Goal: Task Accomplishment & Management: Manage account settings

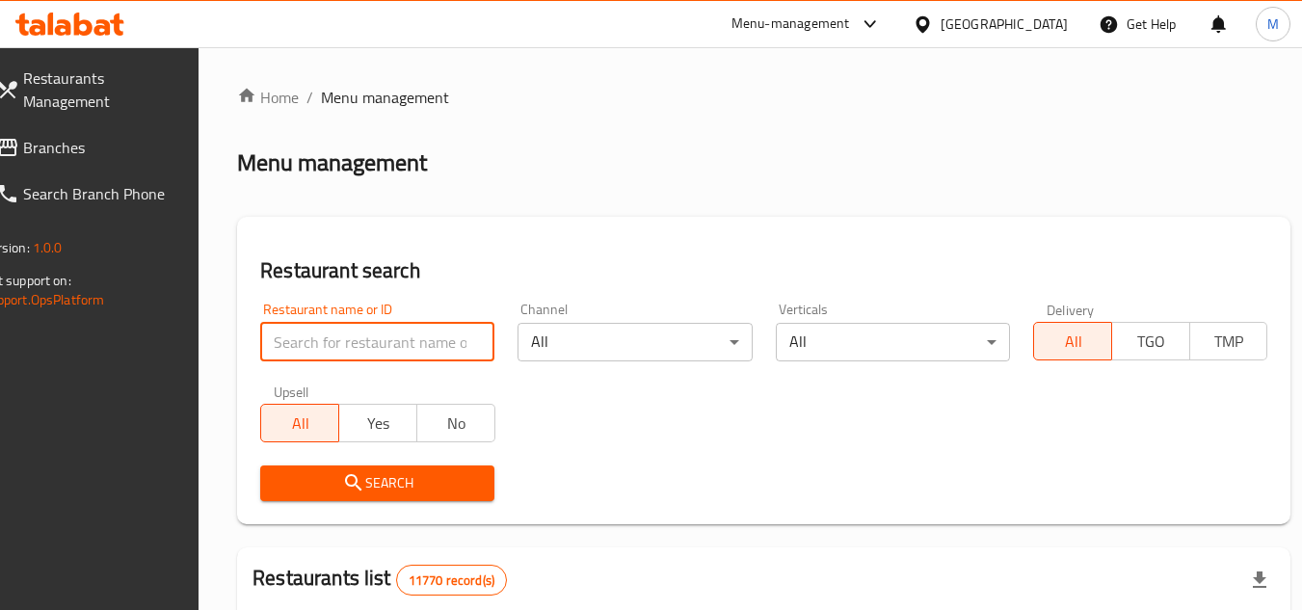
click at [494, 345] on input "search" at bounding box center [377, 342] width 234 height 39
paste input "669774"
type input "669774"
click button "Search" at bounding box center [377, 483] width 234 height 36
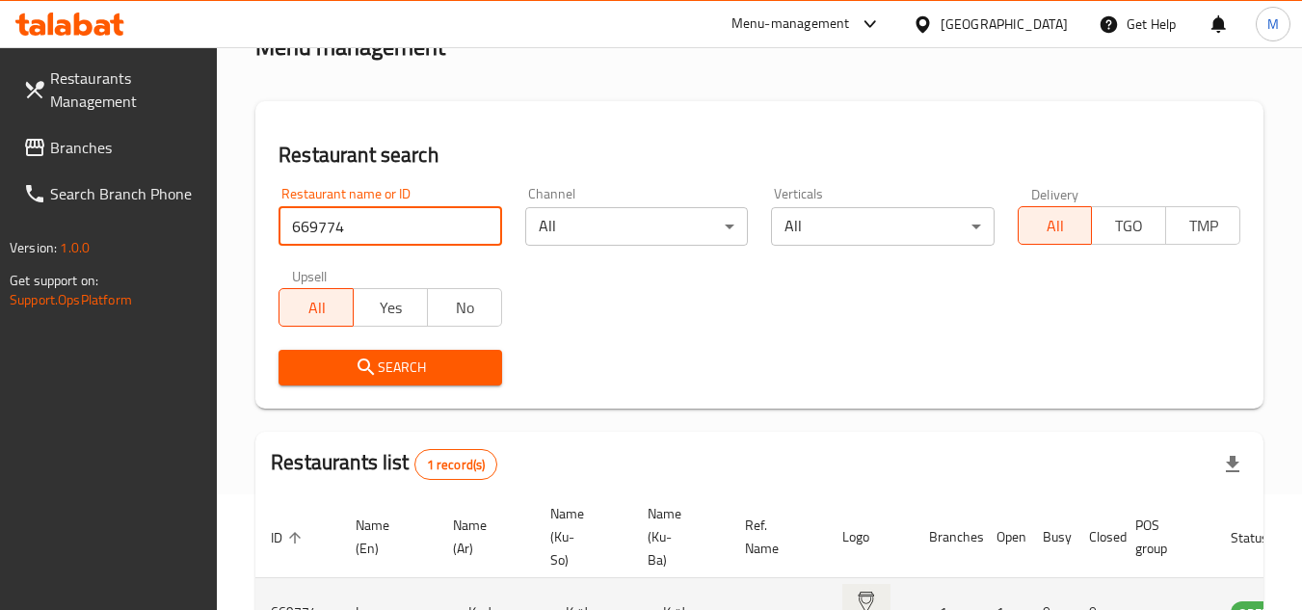
scroll to position [240, 0]
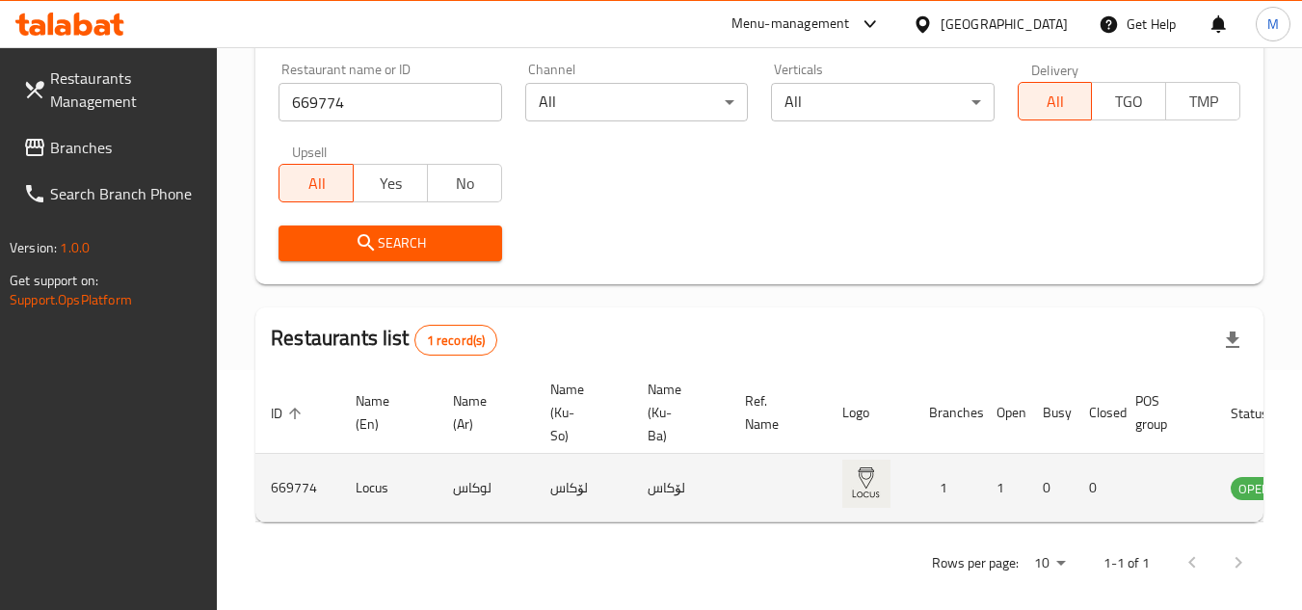
click at [1231, 519] on td "OPEN" at bounding box center [1265, 488] width 101 height 68
click at [1232, 521] on td "OPEN" at bounding box center [1265, 488] width 101 height 68
click at [1235, 519] on td "OPEN" at bounding box center [1265, 488] width 101 height 68
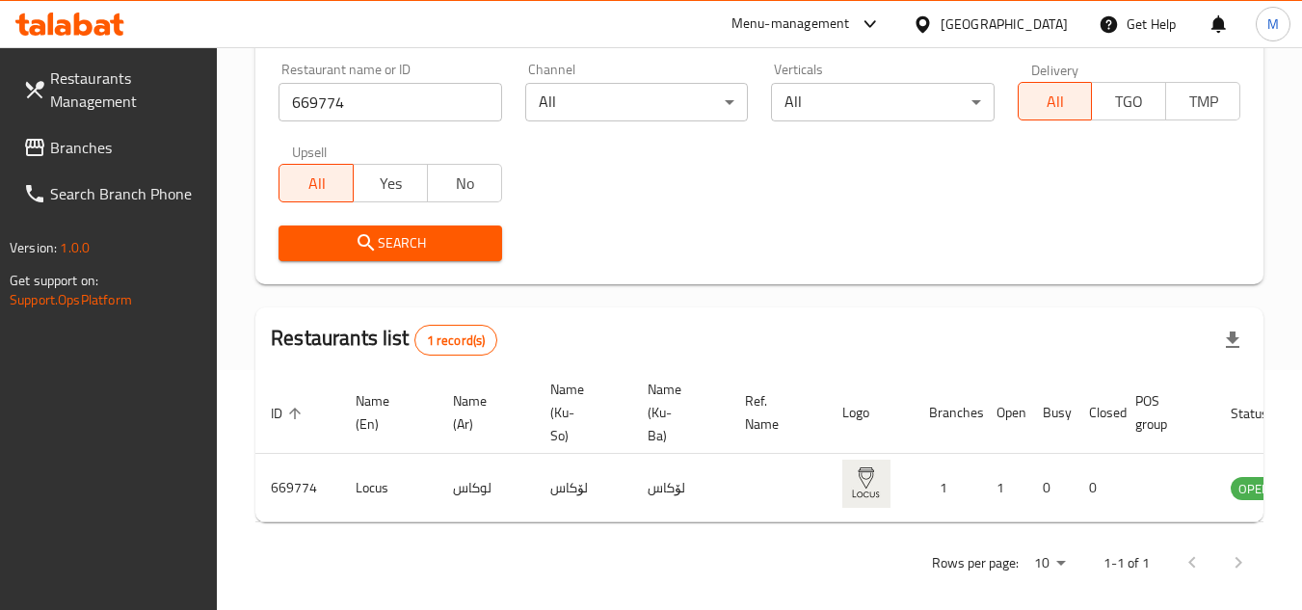
click at [1236, 521] on td "OPEN" at bounding box center [1265, 488] width 101 height 68
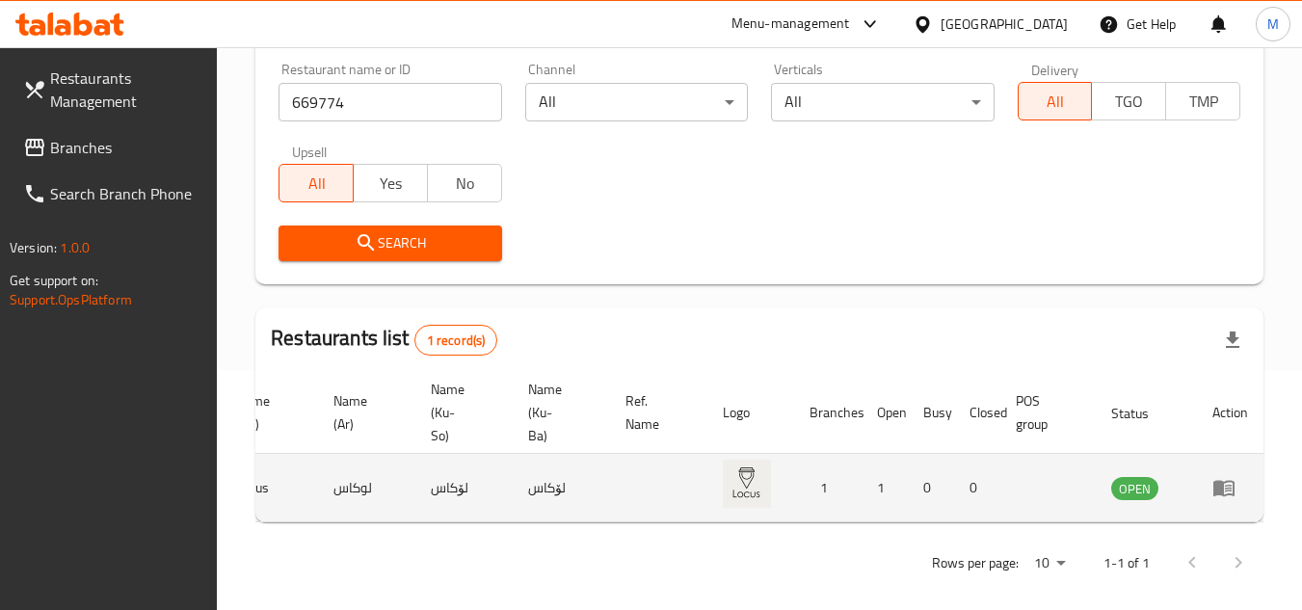
click at [1232, 493] on icon "enhanced table" at bounding box center [1223, 487] width 23 height 23
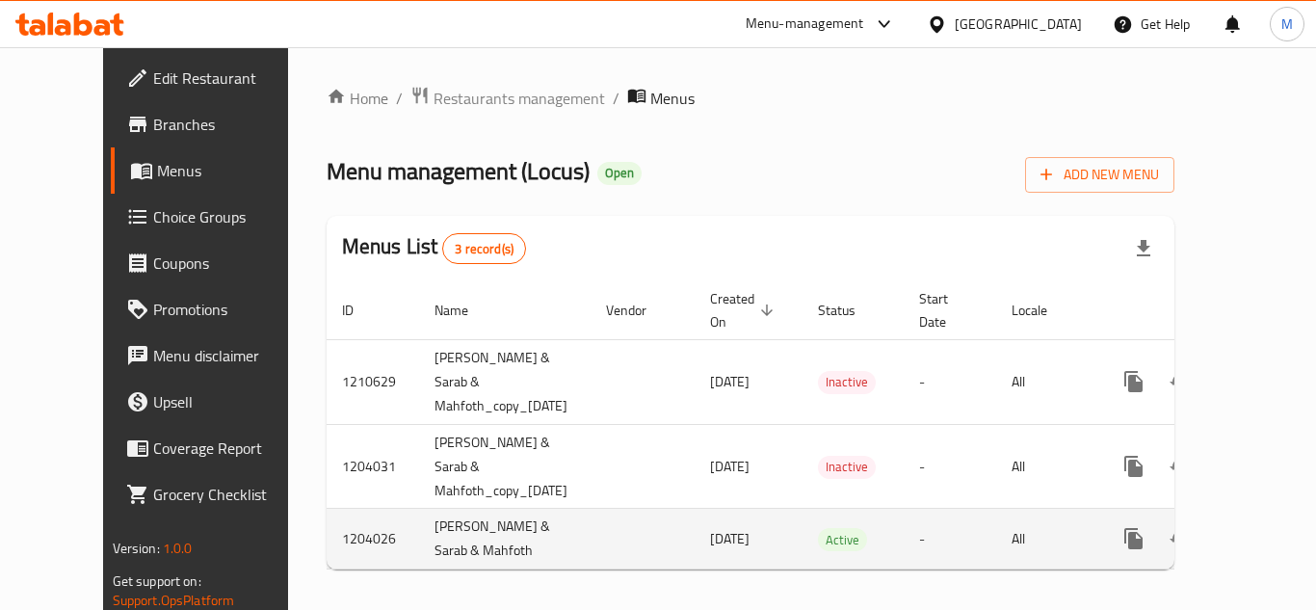
click at [1261, 527] on icon "enhanced table" at bounding box center [1272, 538] width 23 height 23
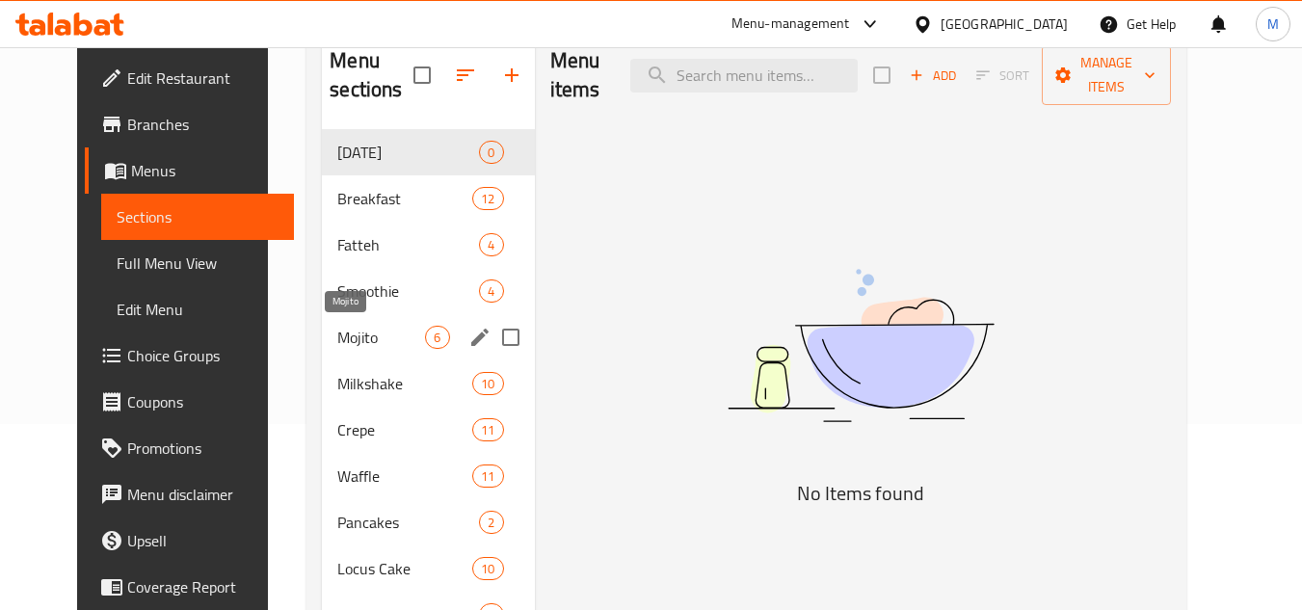
scroll to position [160, 0]
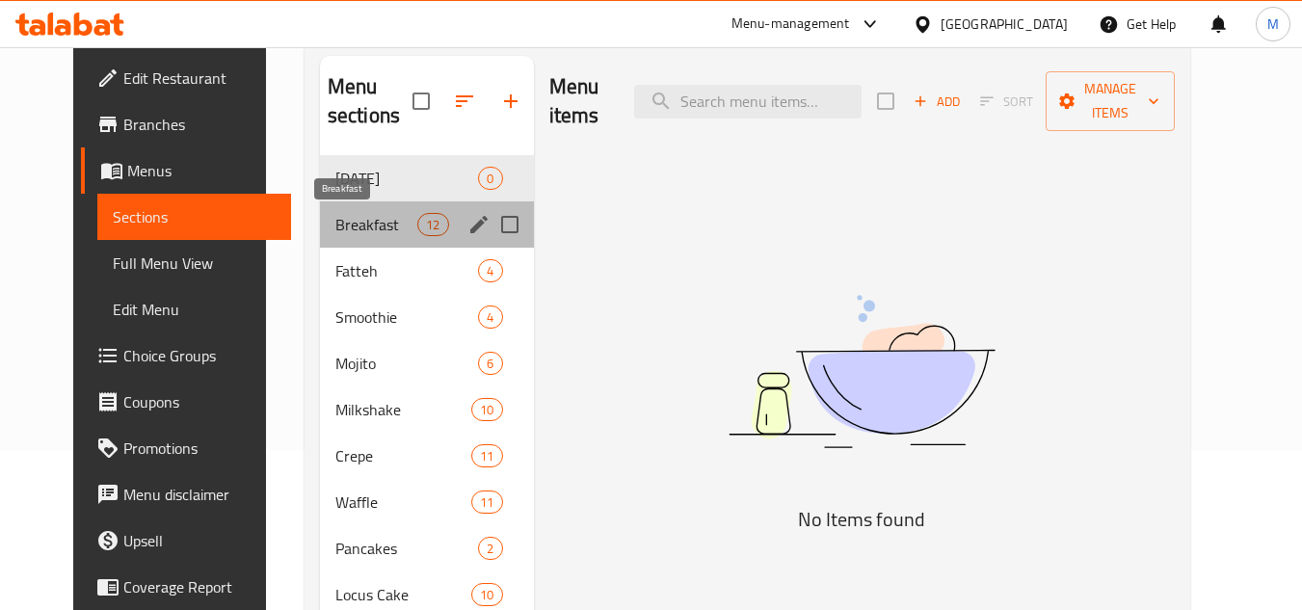
click at [346, 215] on span "Breakfast" at bounding box center [376, 224] width 82 height 23
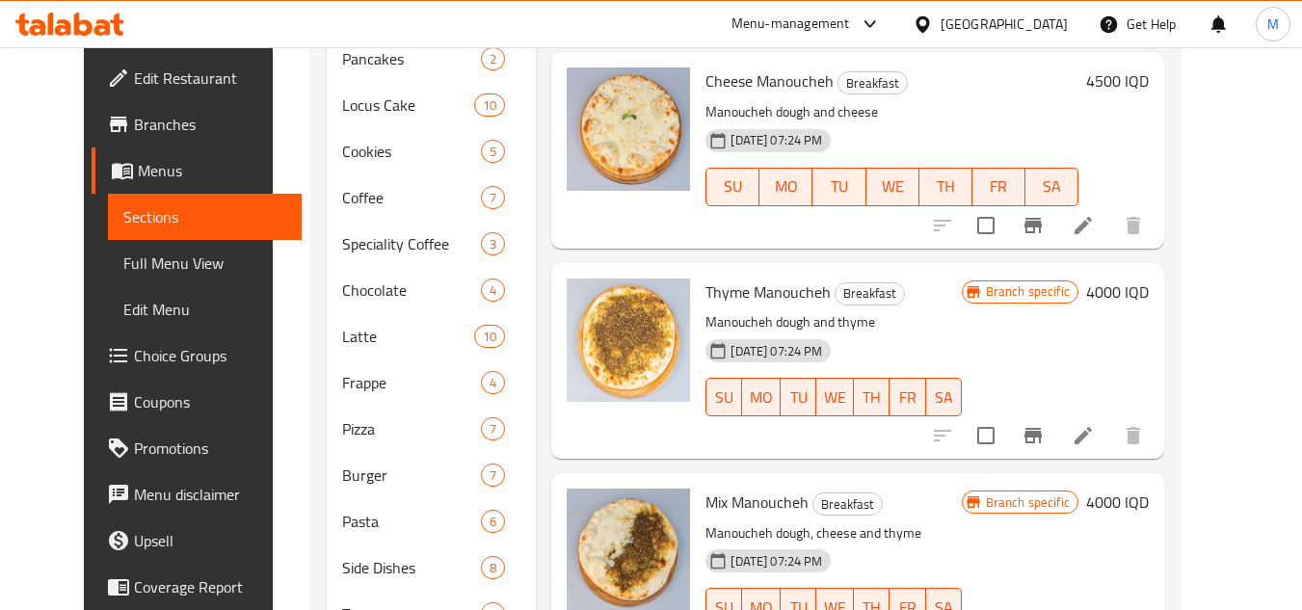
scroll to position [738, 0]
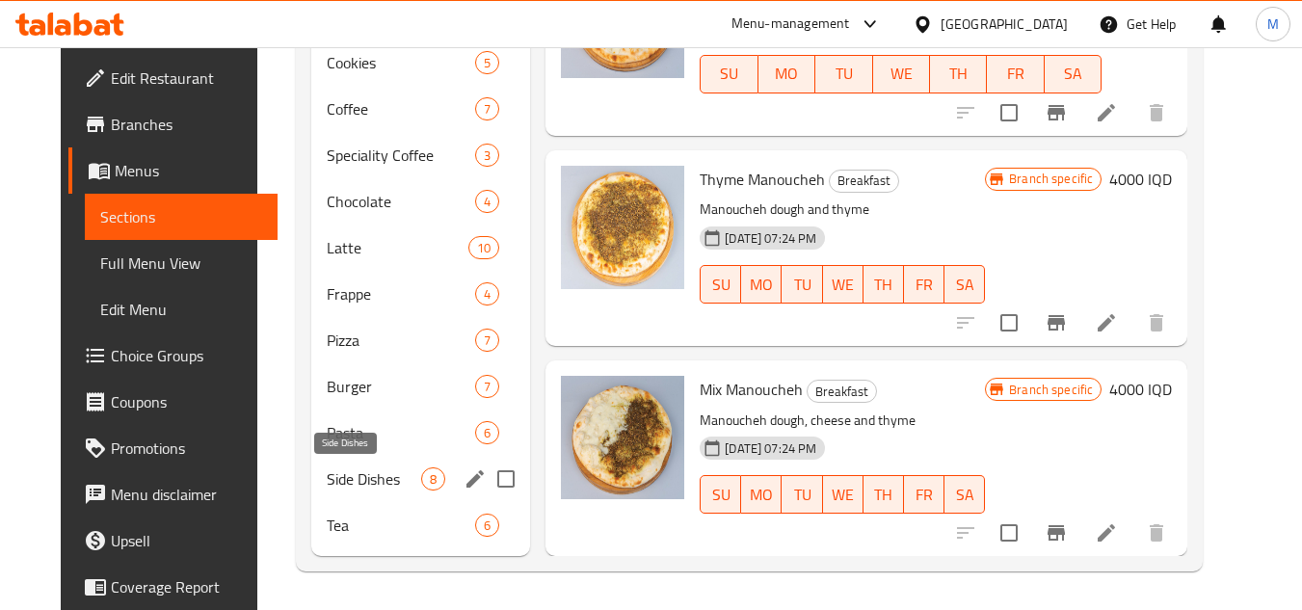
click at [346, 472] on span "Side Dishes" at bounding box center [374, 478] width 94 height 23
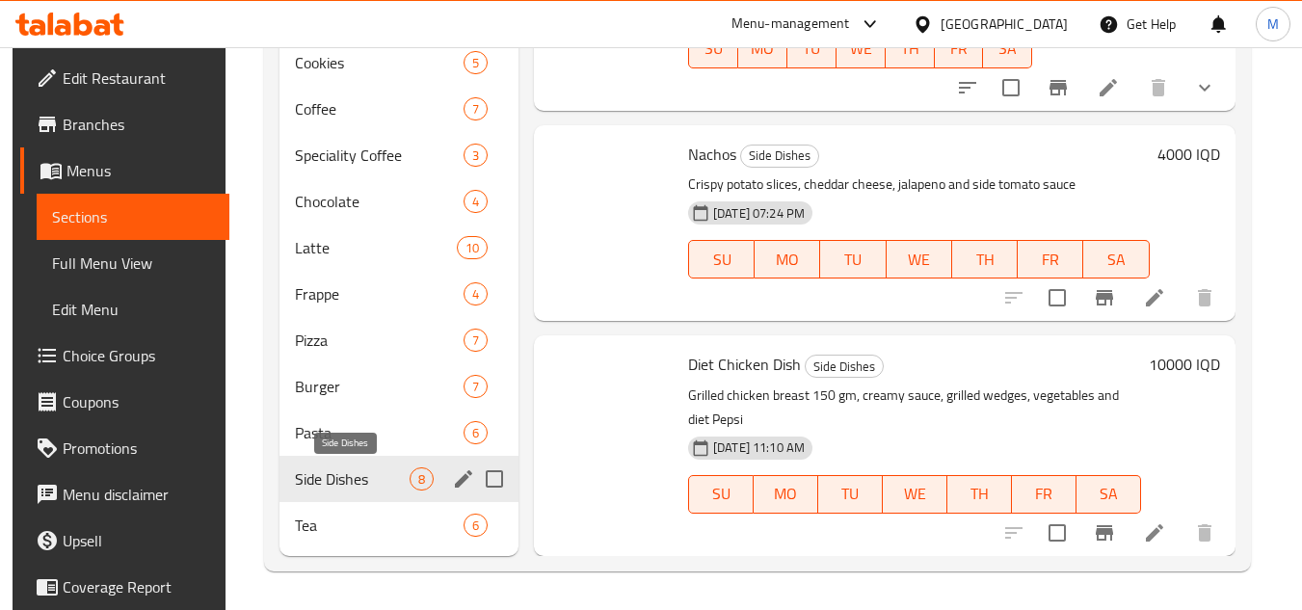
scroll to position [731, 0]
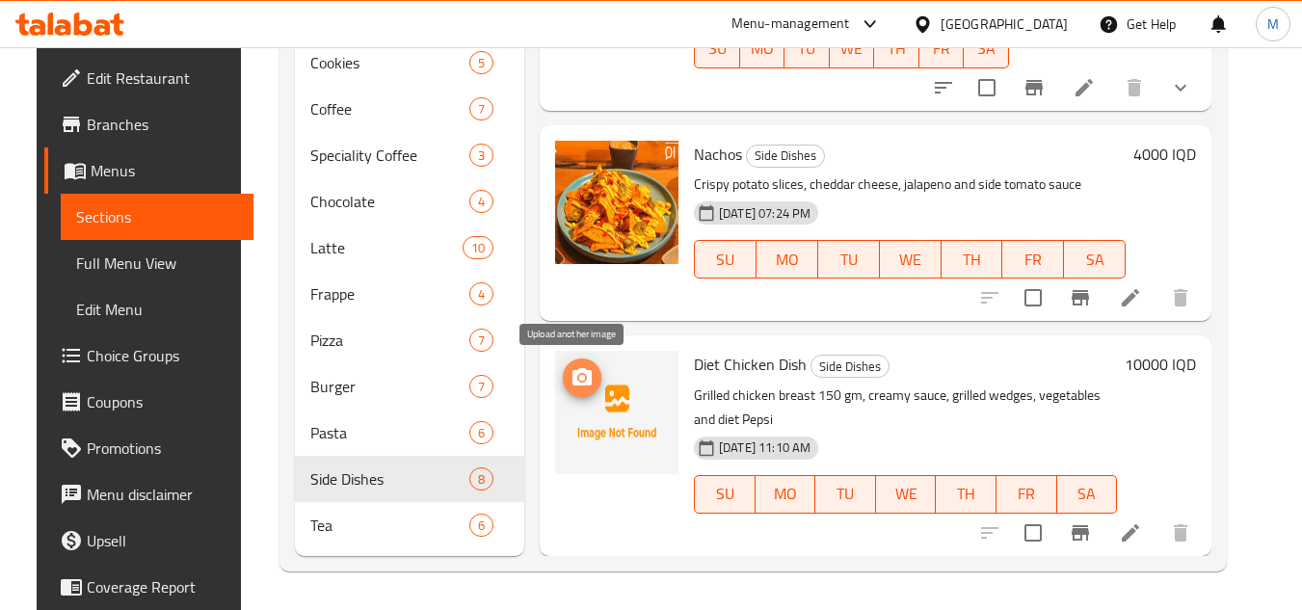
click at [582, 375] on icon "upload picture" at bounding box center [581, 376] width 19 height 17
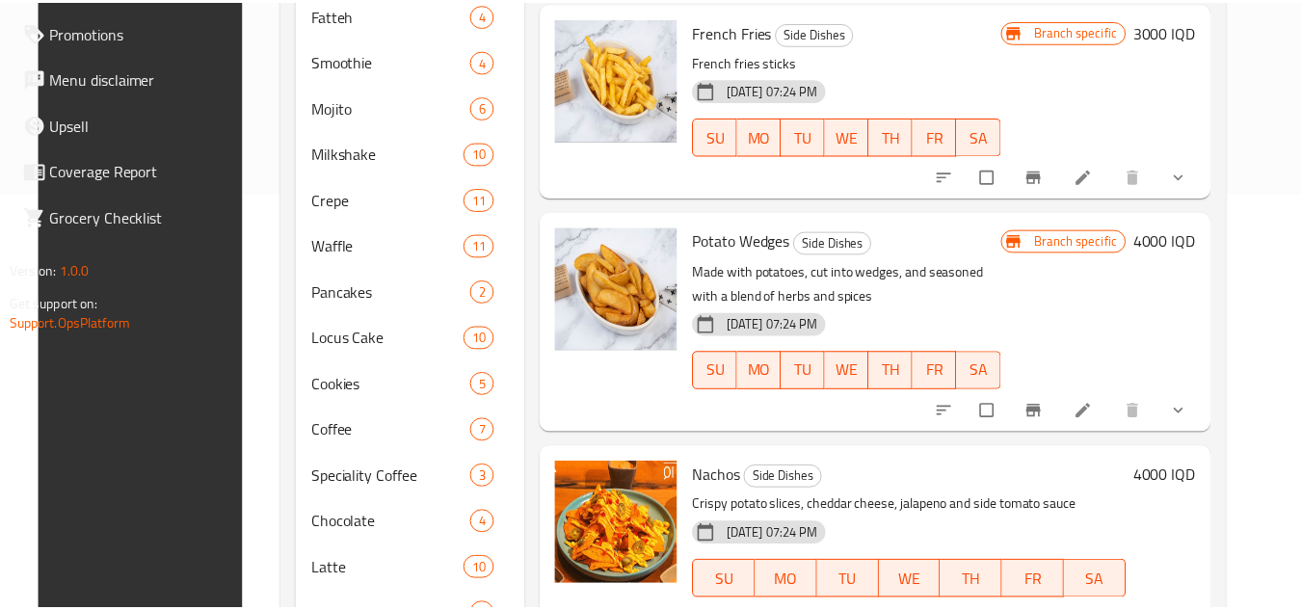
scroll to position [738, 0]
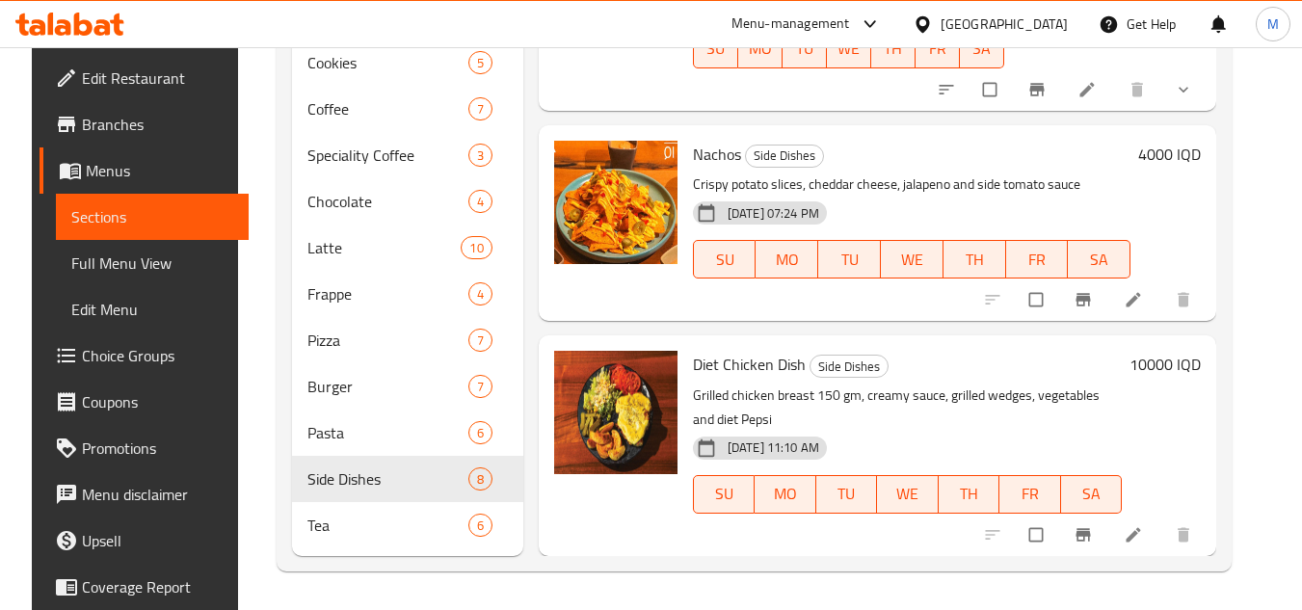
click at [86, 18] on icon at bounding box center [69, 24] width 109 height 23
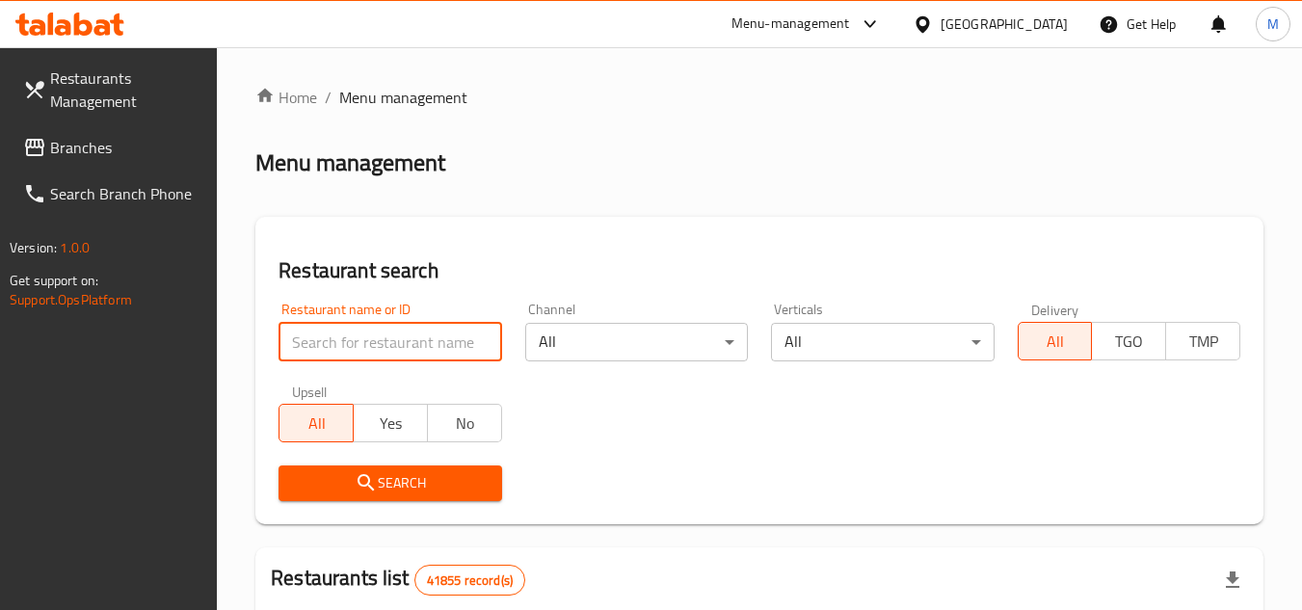
click at [462, 341] on input "search" at bounding box center [389, 342] width 223 height 39
paste input "706226"
type input "706226"
click button "Search" at bounding box center [389, 483] width 223 height 36
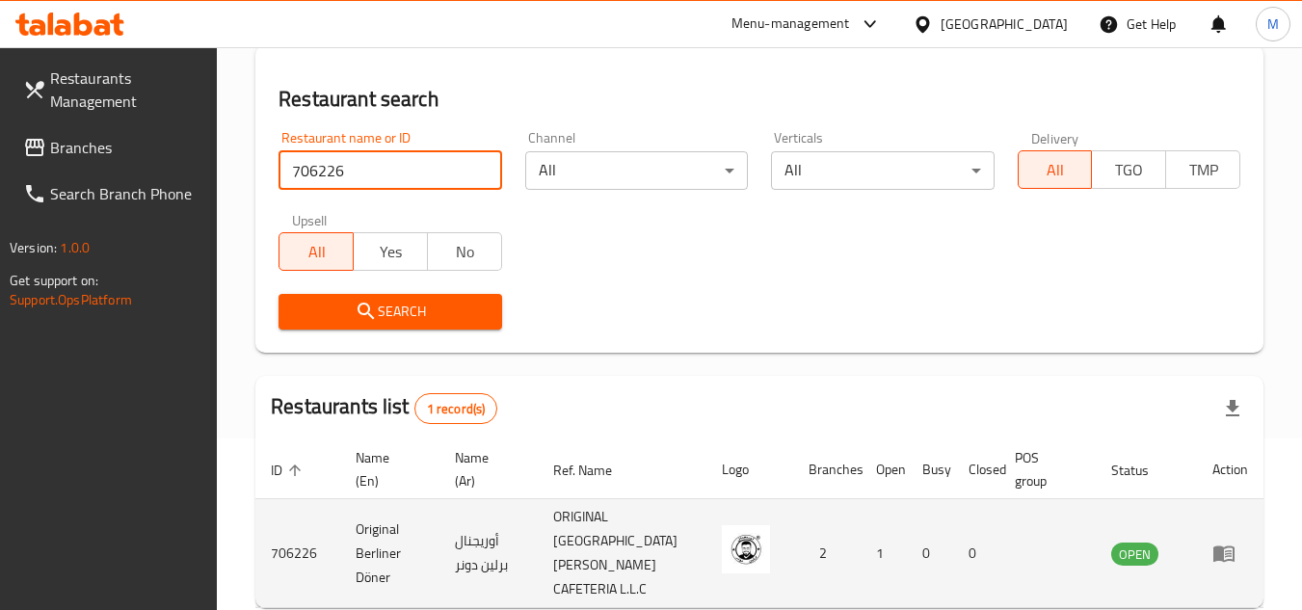
scroll to position [250, 0]
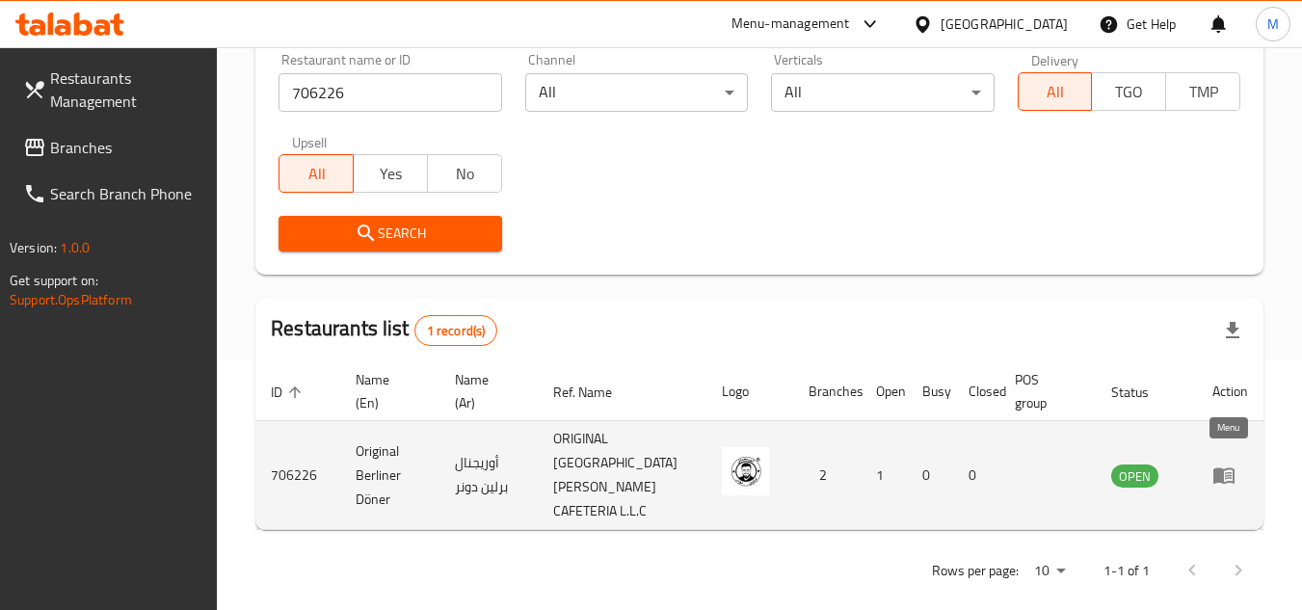
click at [1229, 464] on icon "enhanced table" at bounding box center [1223, 475] width 23 height 23
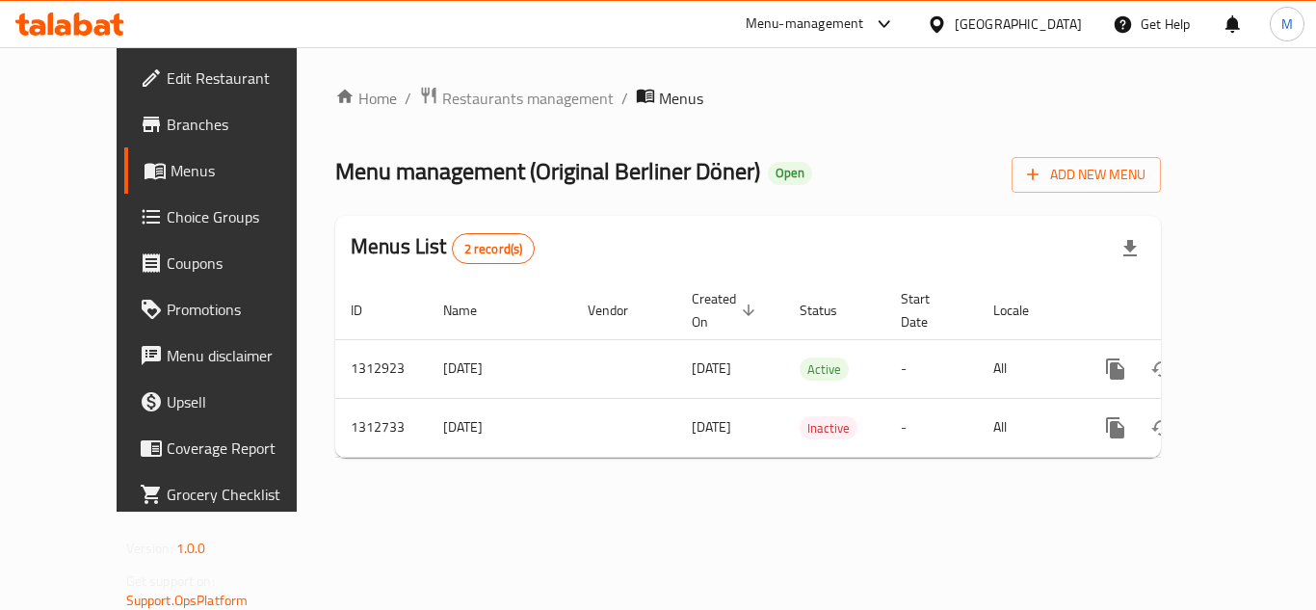
click at [167, 66] on span "Edit Restaurant" at bounding box center [244, 77] width 154 height 23
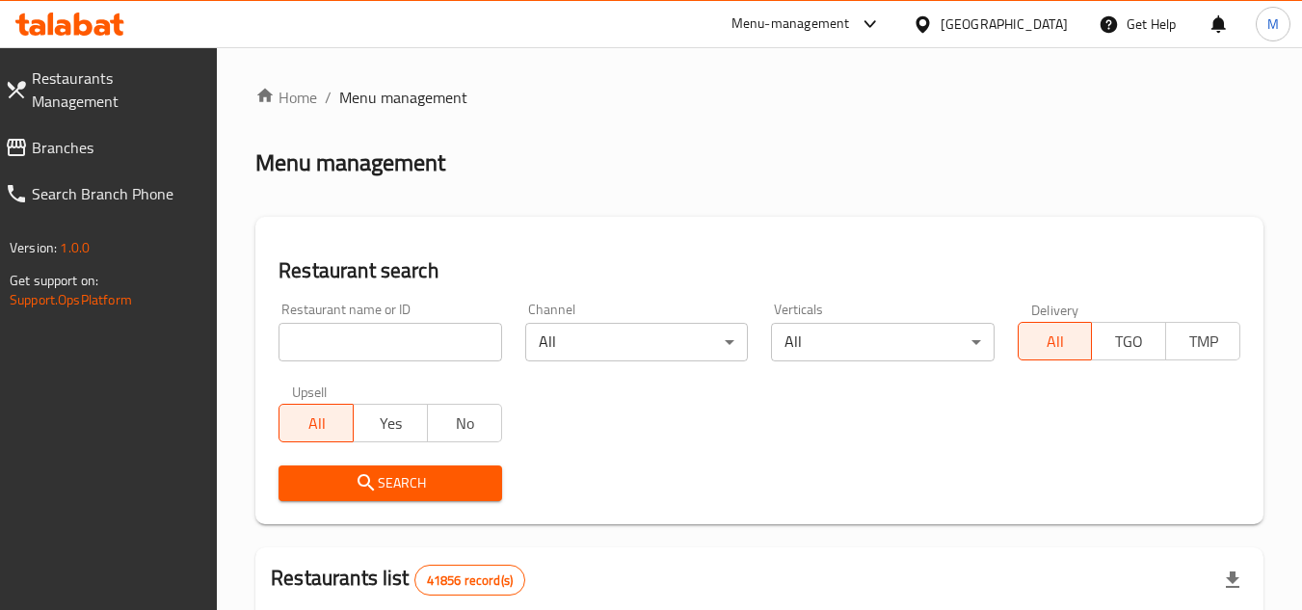
click at [467, 342] on input "search" at bounding box center [389, 342] width 223 height 39
paste input "Puff & Chill Restaurant"
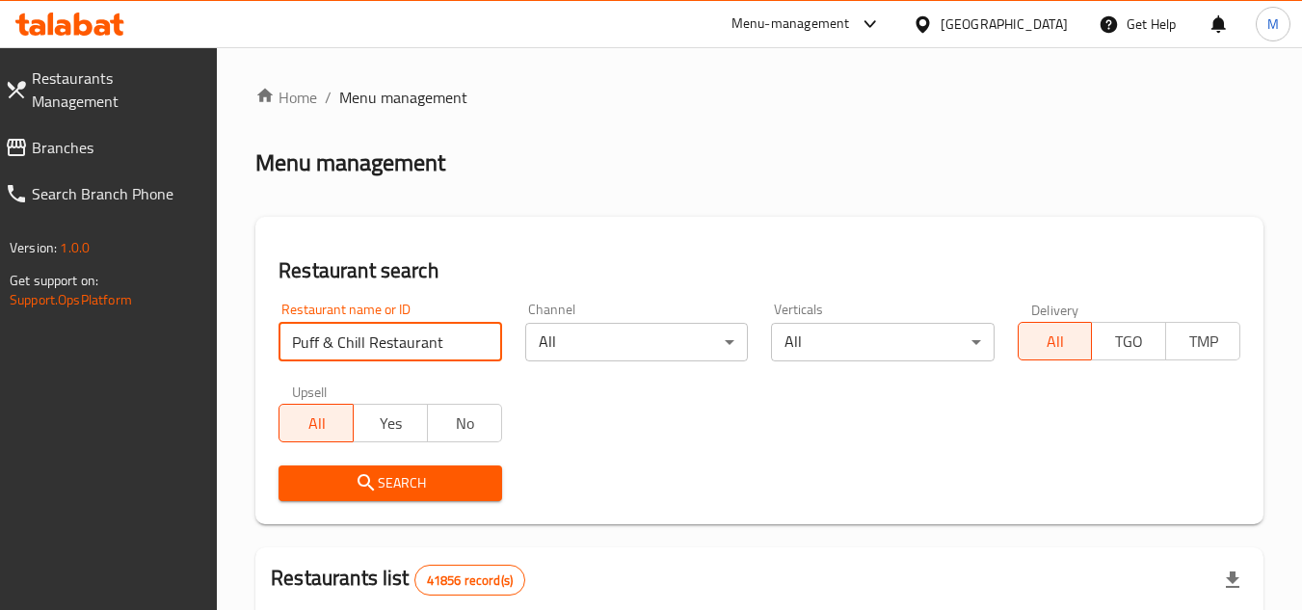
type input "Puff & Chill Restaurant"
click button "Search" at bounding box center [389, 483] width 223 height 36
click at [480, 343] on input "Puff & Chill Restaurant" at bounding box center [389, 342] width 223 height 39
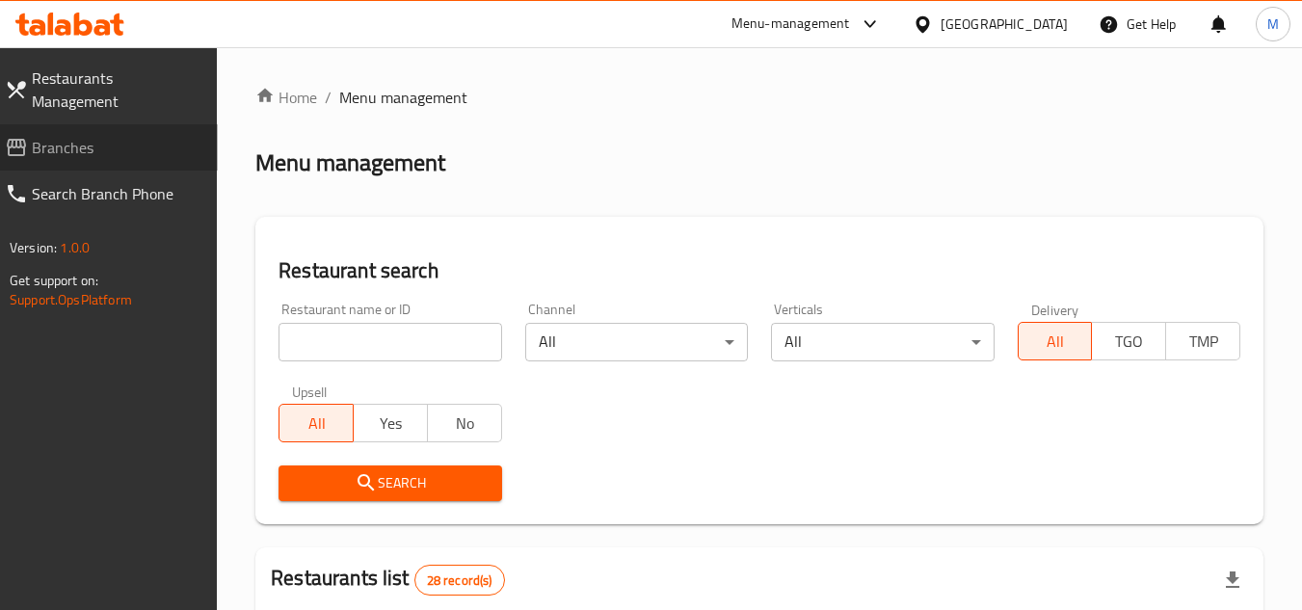
click at [110, 136] on span "Branches" at bounding box center [117, 147] width 171 height 23
click at [442, 335] on input "search" at bounding box center [389, 342] width 223 height 39
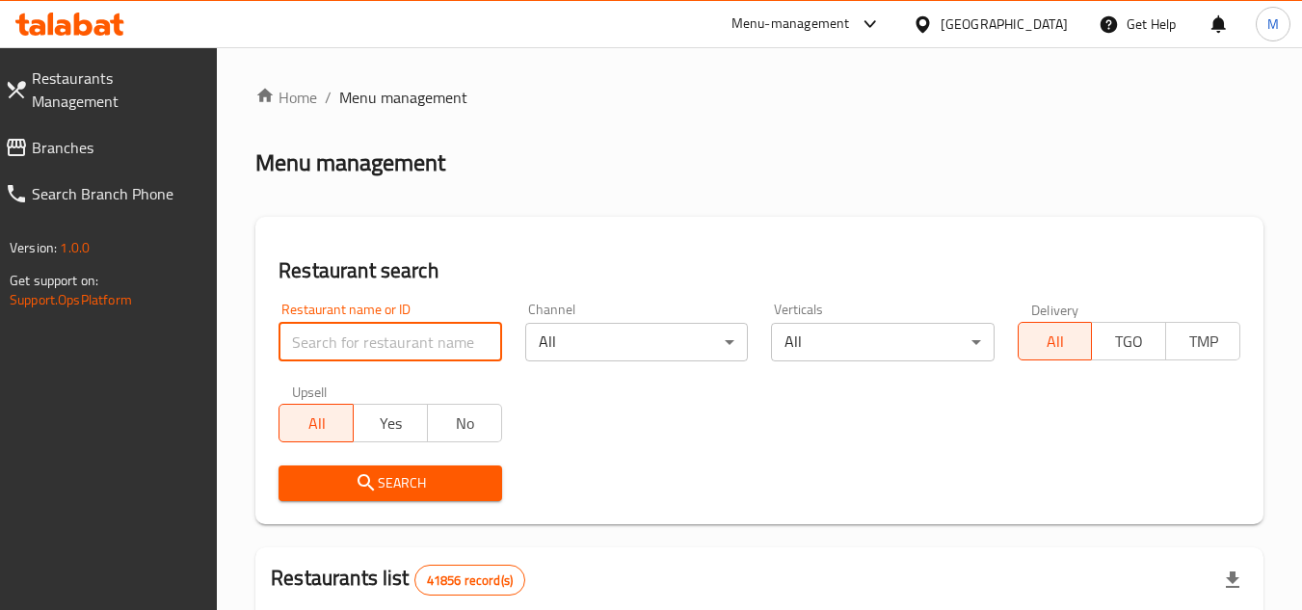
paste input "707457"
type input "707457"
click button "Search" at bounding box center [389, 483] width 223 height 36
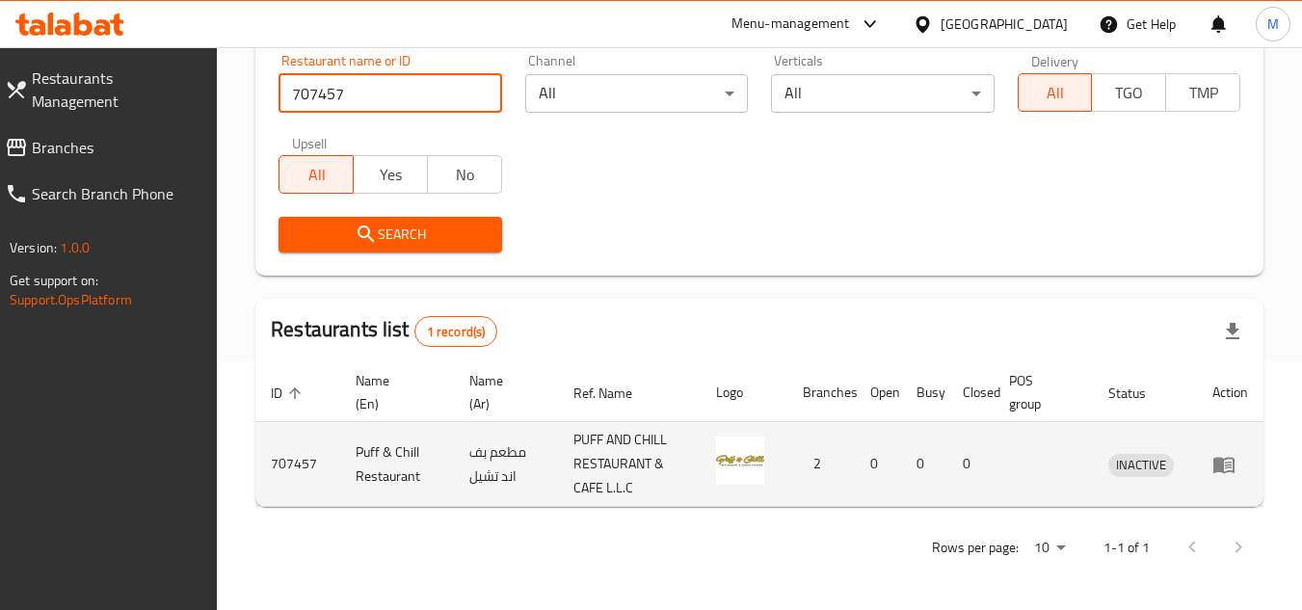
scroll to position [250, 0]
click at [1225, 458] on icon "enhanced table" at bounding box center [1223, 464] width 21 height 16
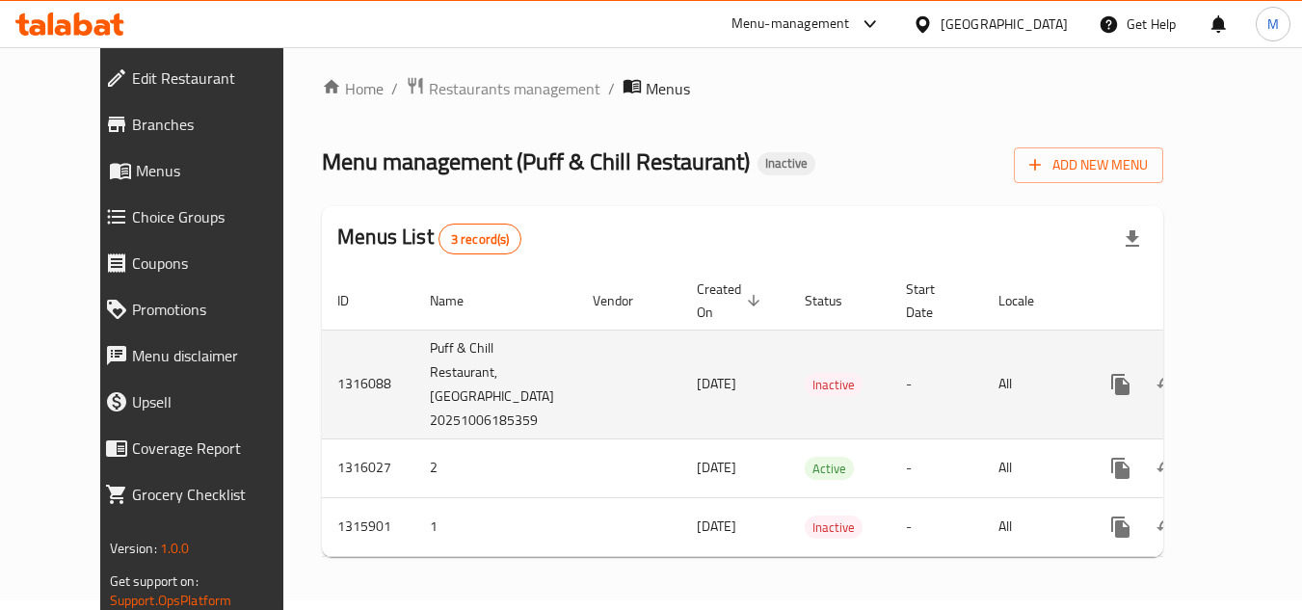
scroll to position [13, 0]
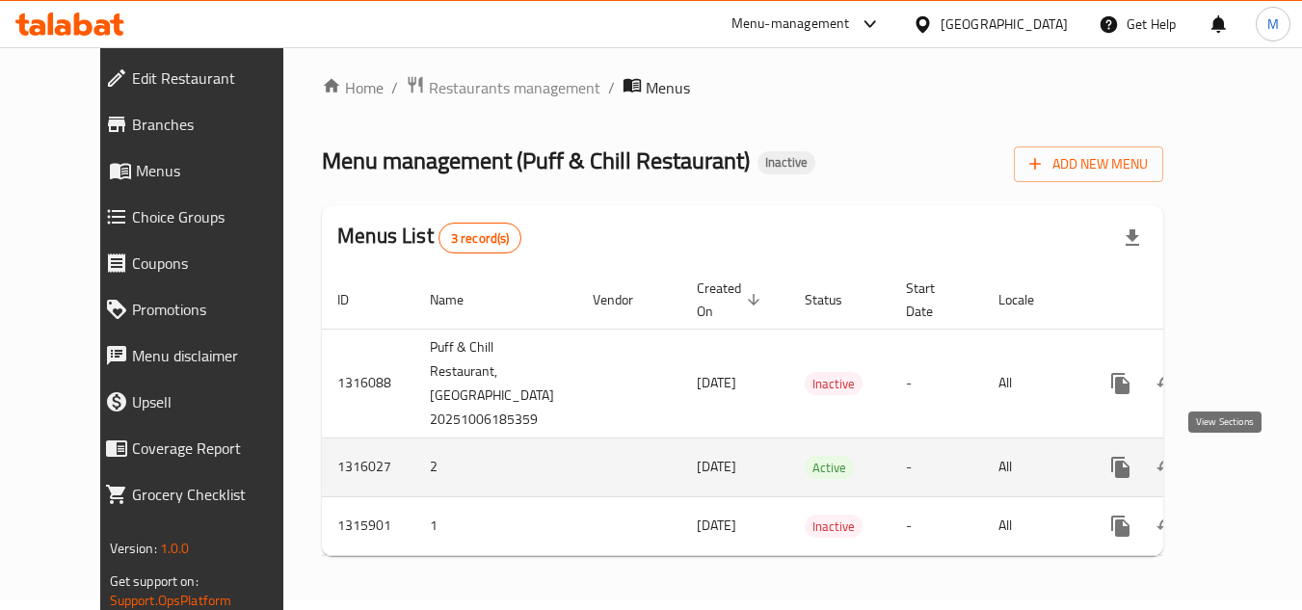
click at [1251, 464] on icon "enhanced table" at bounding box center [1259, 467] width 17 height 17
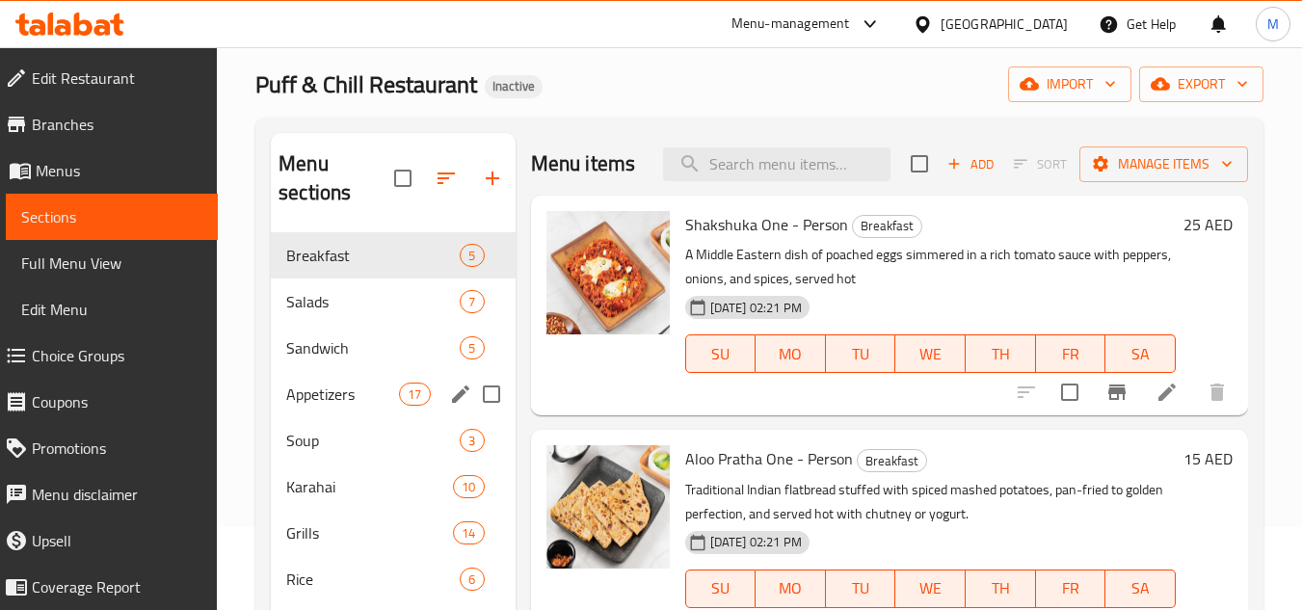
scroll to position [289, 0]
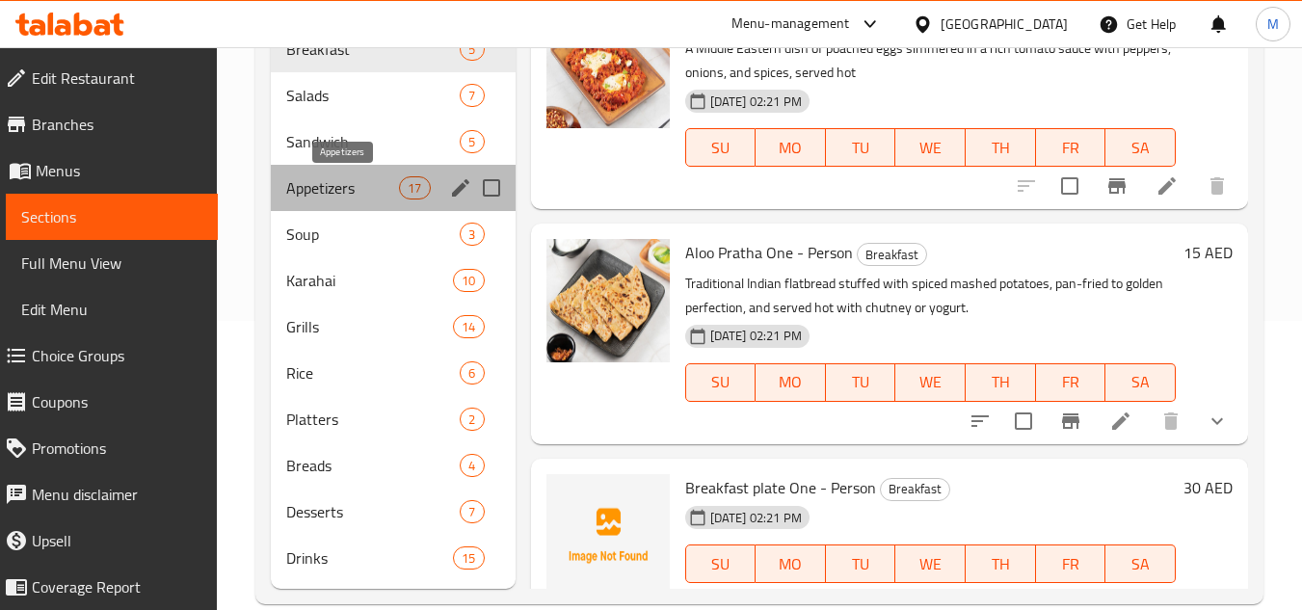
click at [353, 183] on span "Appetizers" at bounding box center [342, 187] width 113 height 23
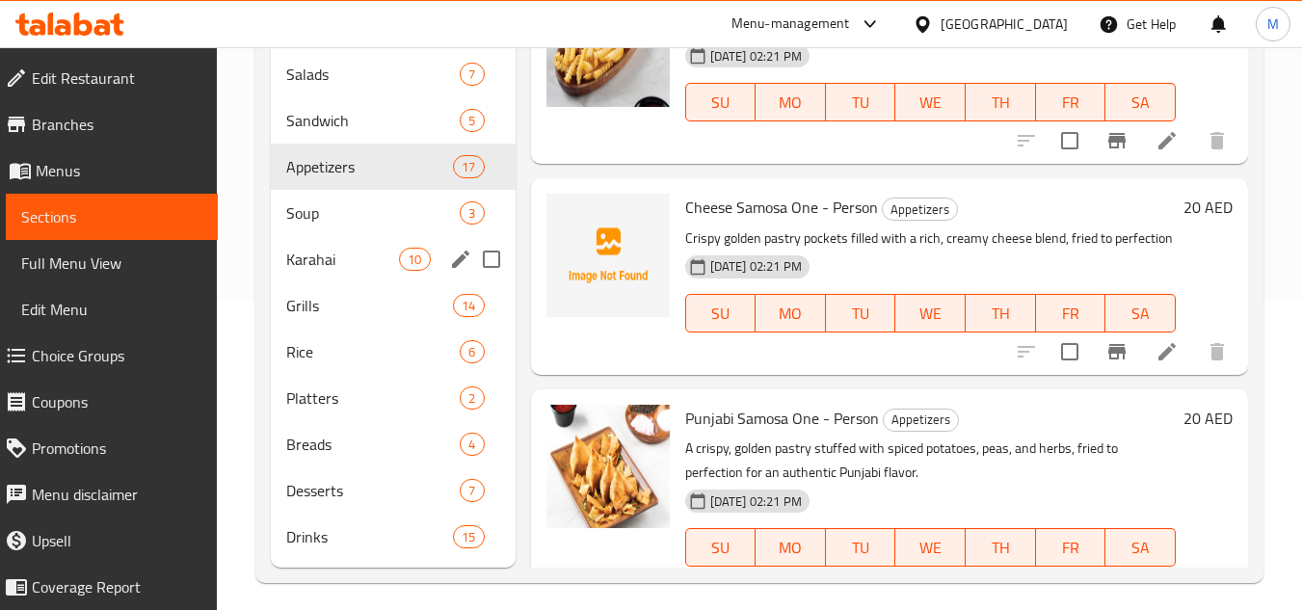
scroll to position [322, 0]
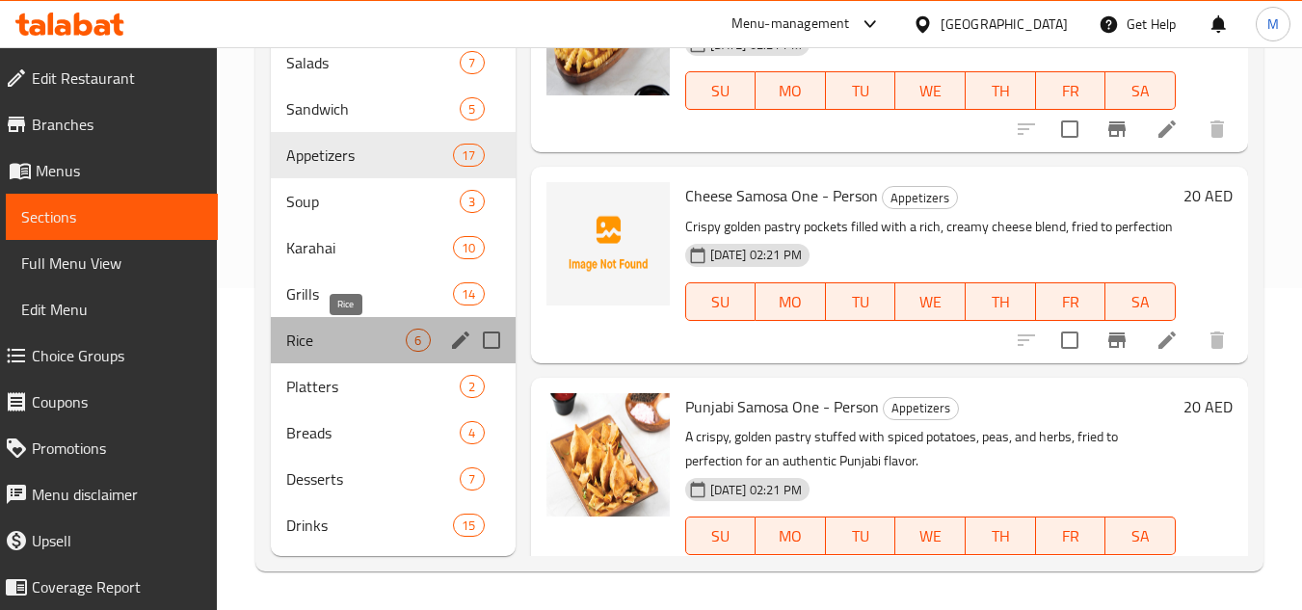
click at [348, 331] on span "Rice" at bounding box center [345, 340] width 119 height 23
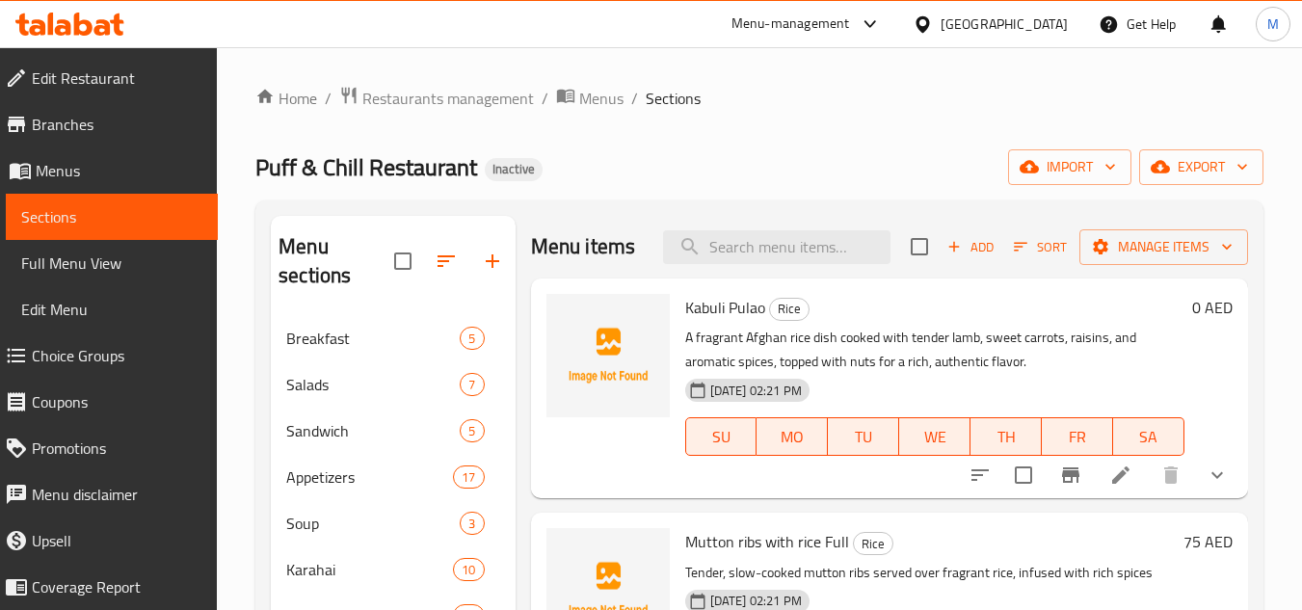
click at [746, 177] on div "Puff & Chill Restaurant Inactive import export" at bounding box center [759, 167] width 1008 height 36
click at [737, 264] on input "search" at bounding box center [776, 247] width 227 height 34
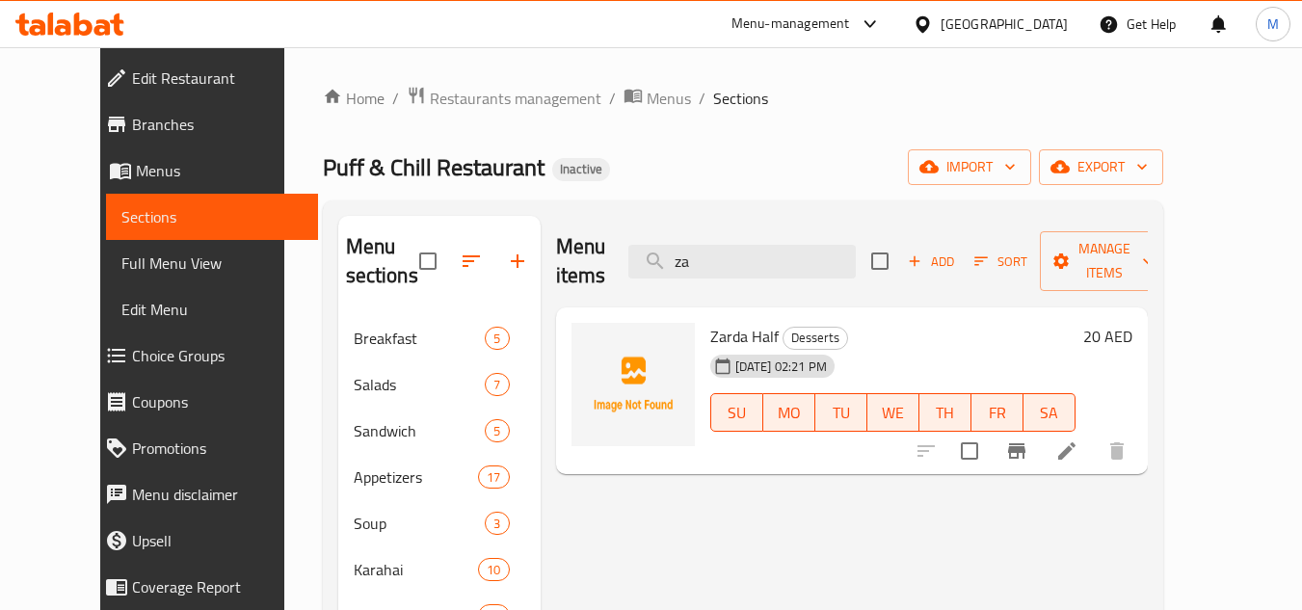
type input "z"
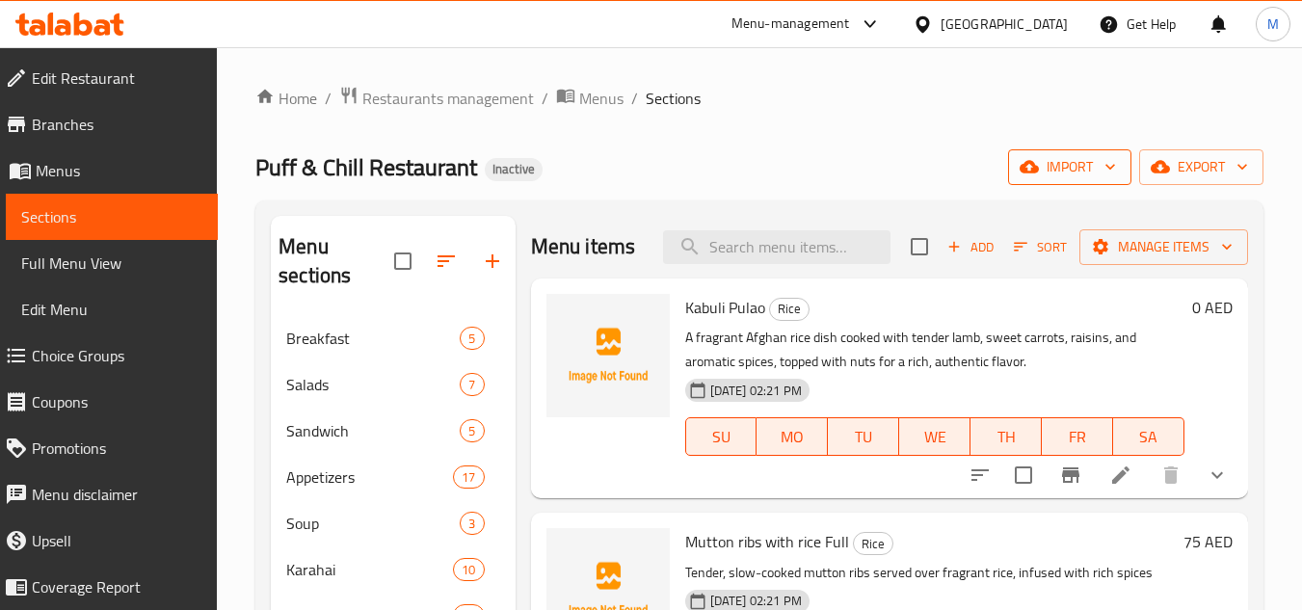
click at [1101, 162] on icon "button" at bounding box center [1109, 166] width 19 height 19
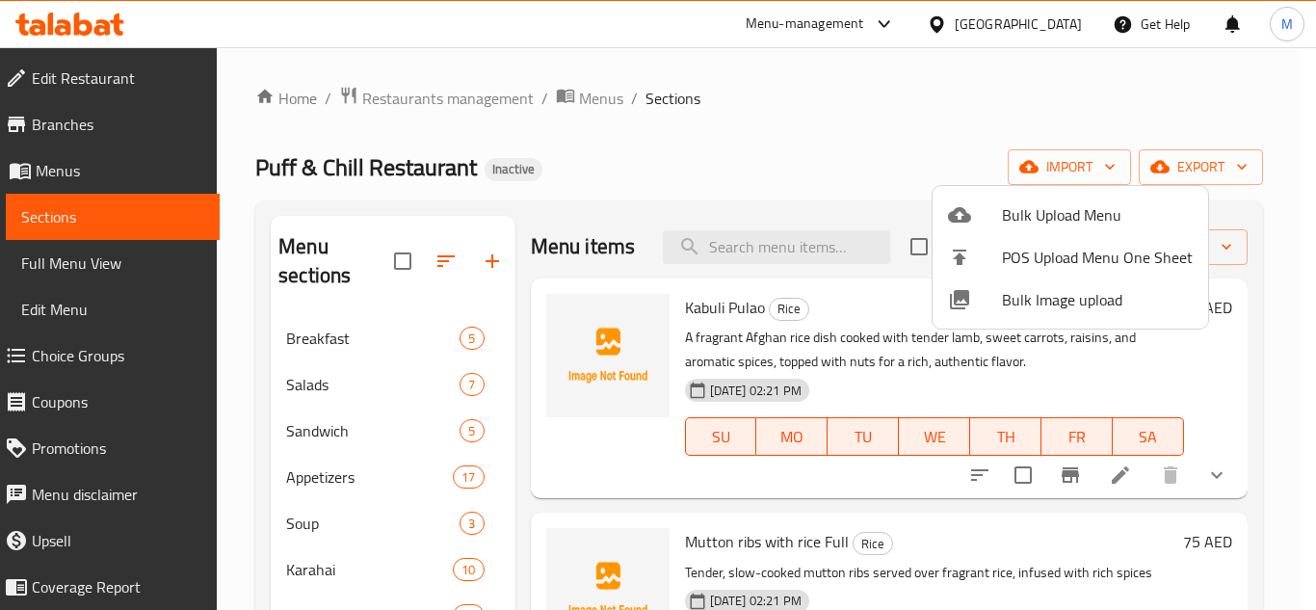
click at [1031, 297] on span "Bulk Image upload" at bounding box center [1097, 299] width 191 height 23
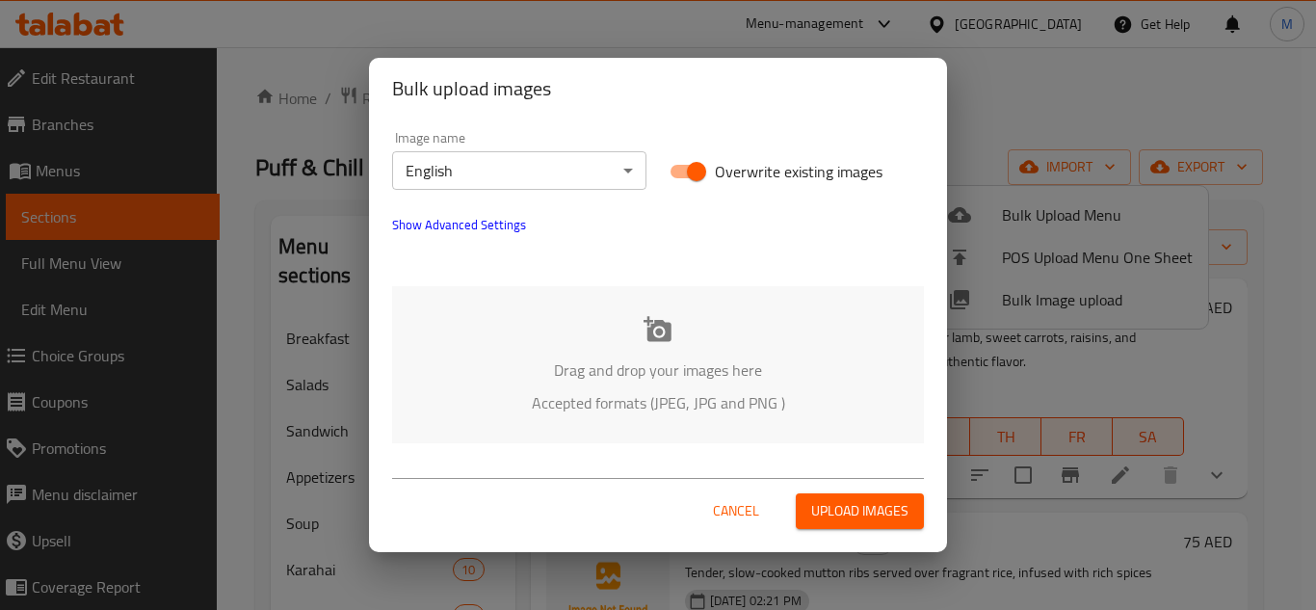
click at [547, 345] on div "Drag and drop your images here Accepted formats (JPEG, JPG and PNG )" at bounding box center [658, 364] width 532 height 157
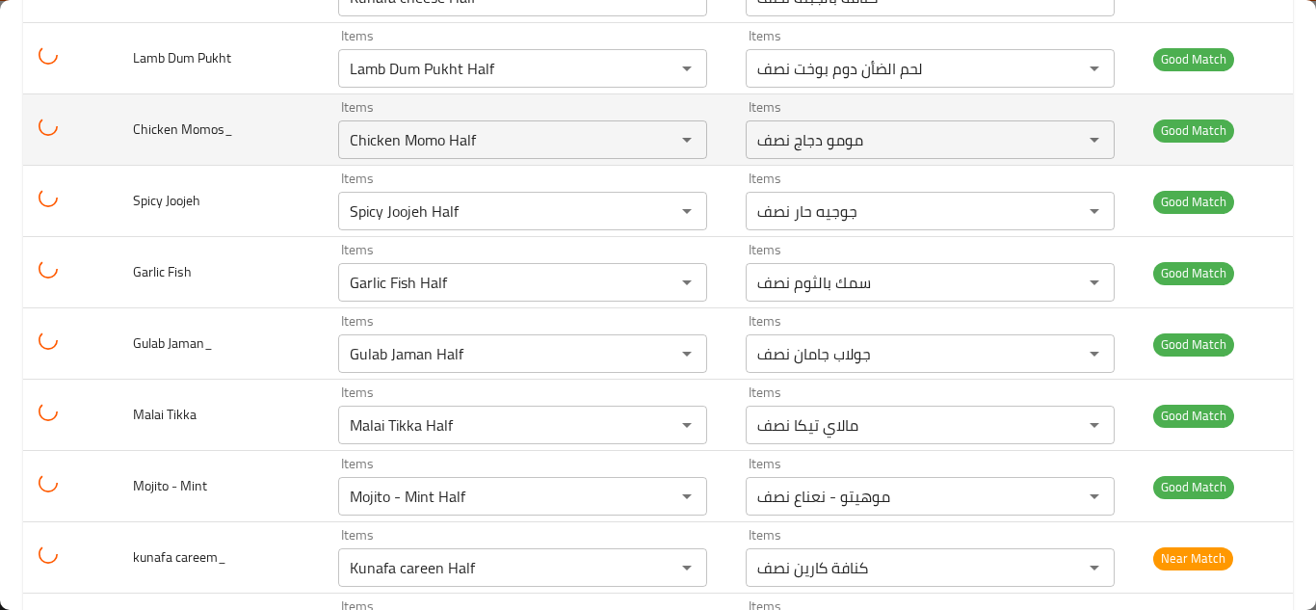
scroll to position [887, 0]
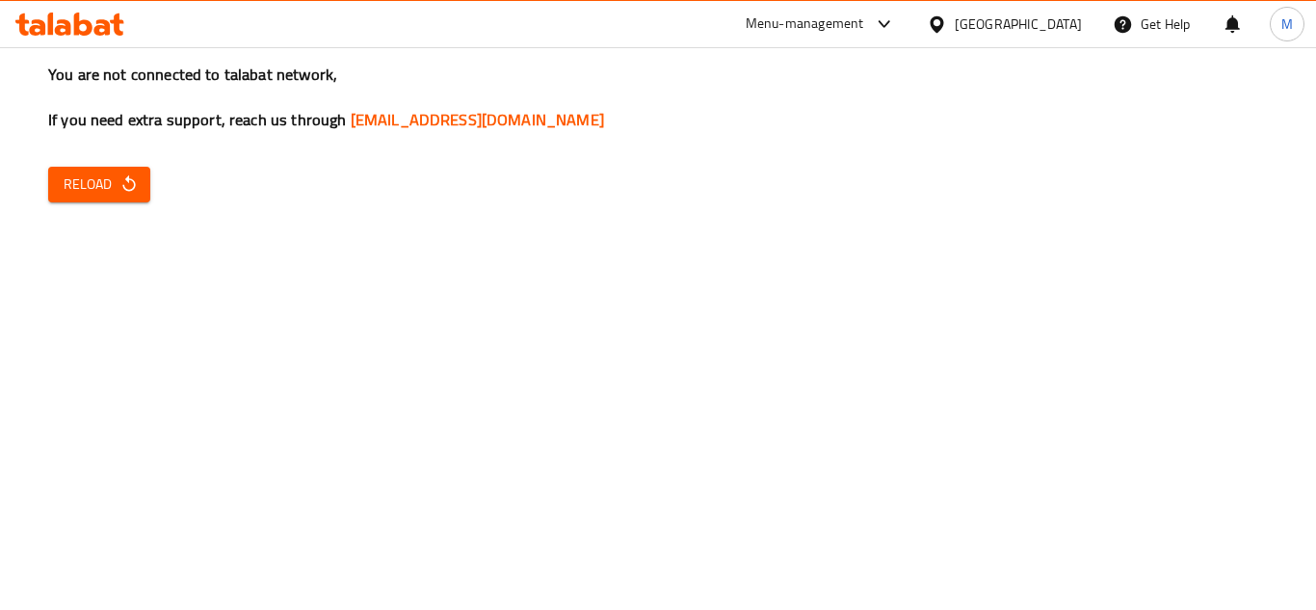
click at [84, 181] on span "Reload" at bounding box center [99, 184] width 71 height 24
click at [108, 176] on span "Reload" at bounding box center [99, 184] width 71 height 24
click at [65, 19] on icon at bounding box center [69, 24] width 109 height 23
click at [112, 190] on span "Reload" at bounding box center [99, 184] width 71 height 24
click at [1174, 411] on div "You are not connected to talabat network, If you need extra support, reach us t…" at bounding box center [658, 305] width 1316 height 610
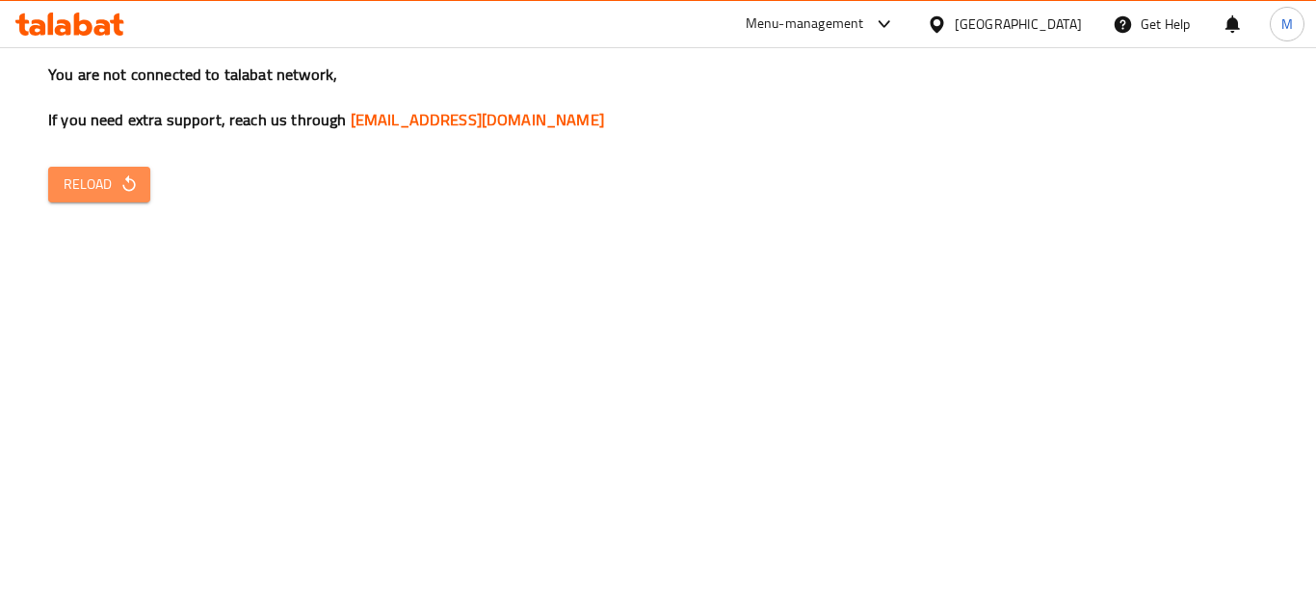
click at [99, 190] on span "Reload" at bounding box center [99, 184] width 71 height 24
click at [87, 25] on icon at bounding box center [83, 24] width 18 height 23
click at [88, 165] on div "You are not connected to talabat network, If you need extra support, reach us t…" at bounding box center [658, 305] width 1316 height 610
click at [98, 184] on span "Reload" at bounding box center [99, 184] width 71 height 24
click at [100, 191] on span "Reload" at bounding box center [99, 184] width 71 height 24
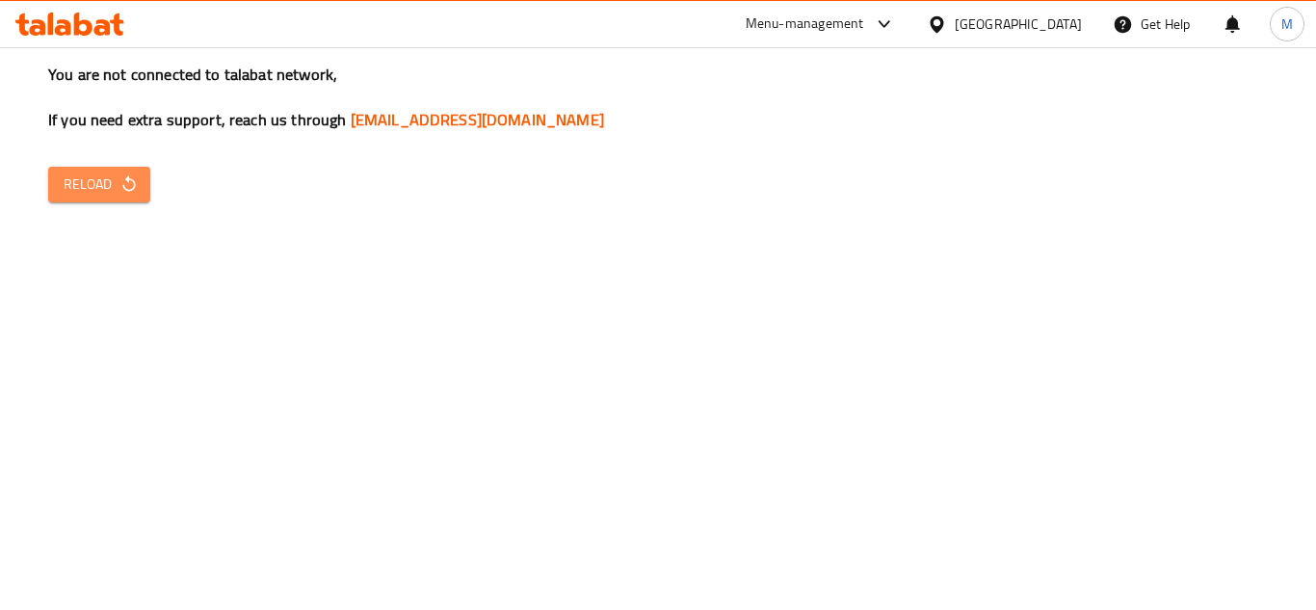
click at [91, 184] on span "Reload" at bounding box center [99, 184] width 71 height 24
click at [101, 187] on span "Reload" at bounding box center [99, 184] width 71 height 24
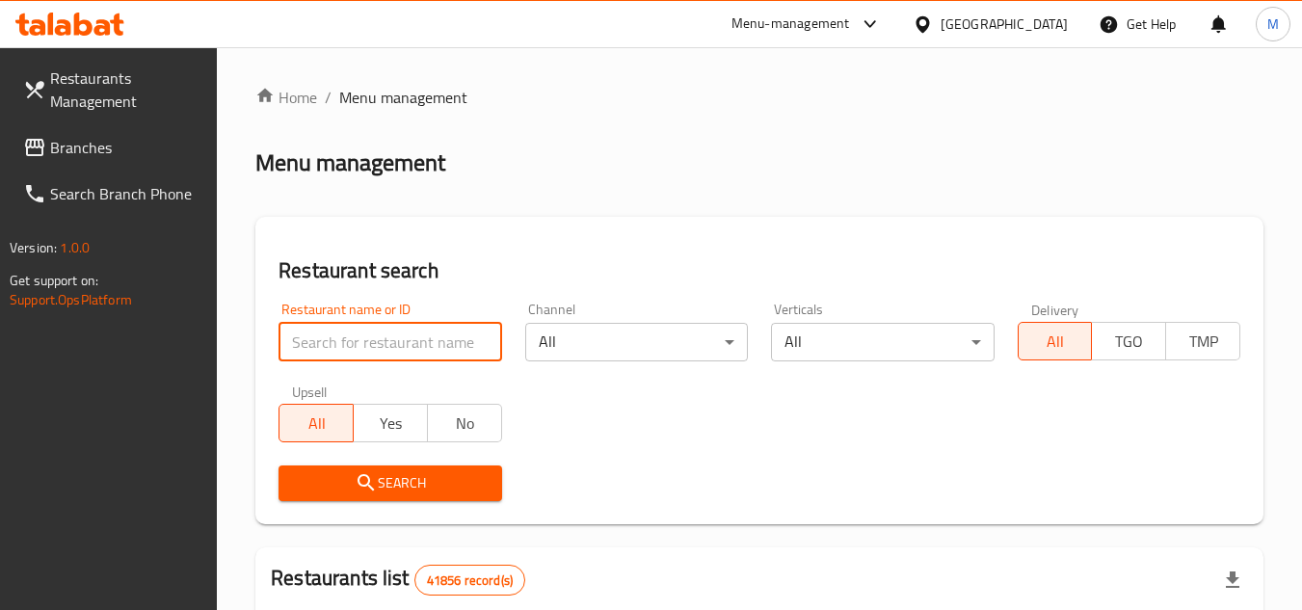
click at [438, 339] on input "search" at bounding box center [389, 342] width 223 height 39
paste input "707457"
type input "707457"
click button "Search" at bounding box center [389, 483] width 223 height 36
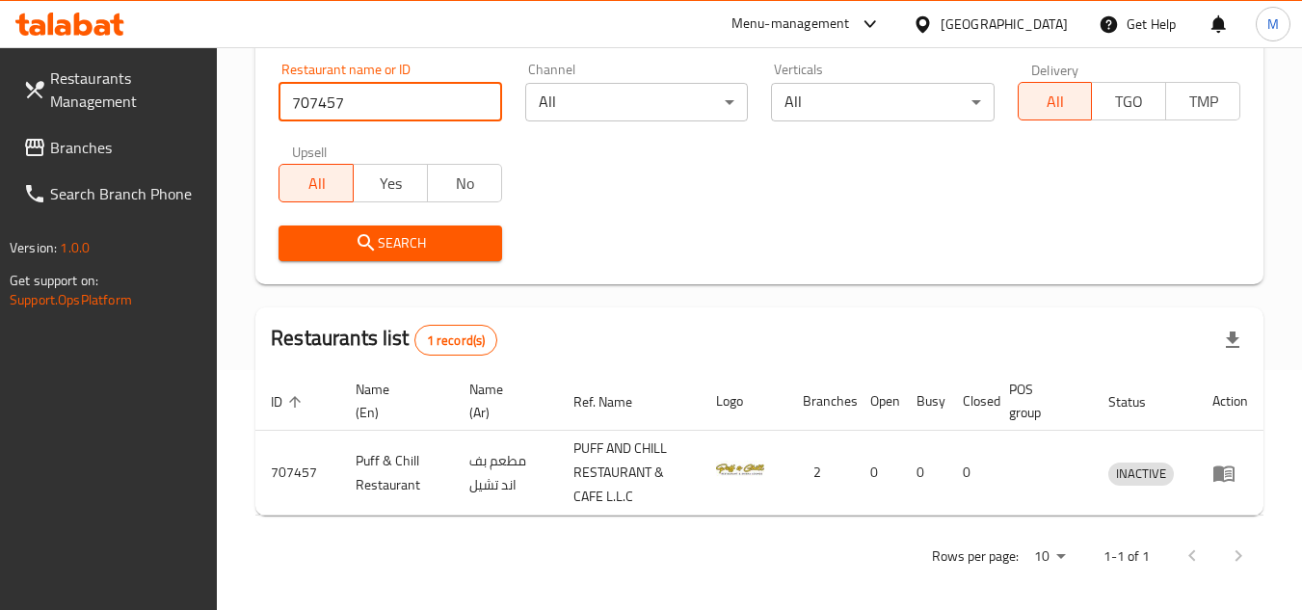
scroll to position [250, 0]
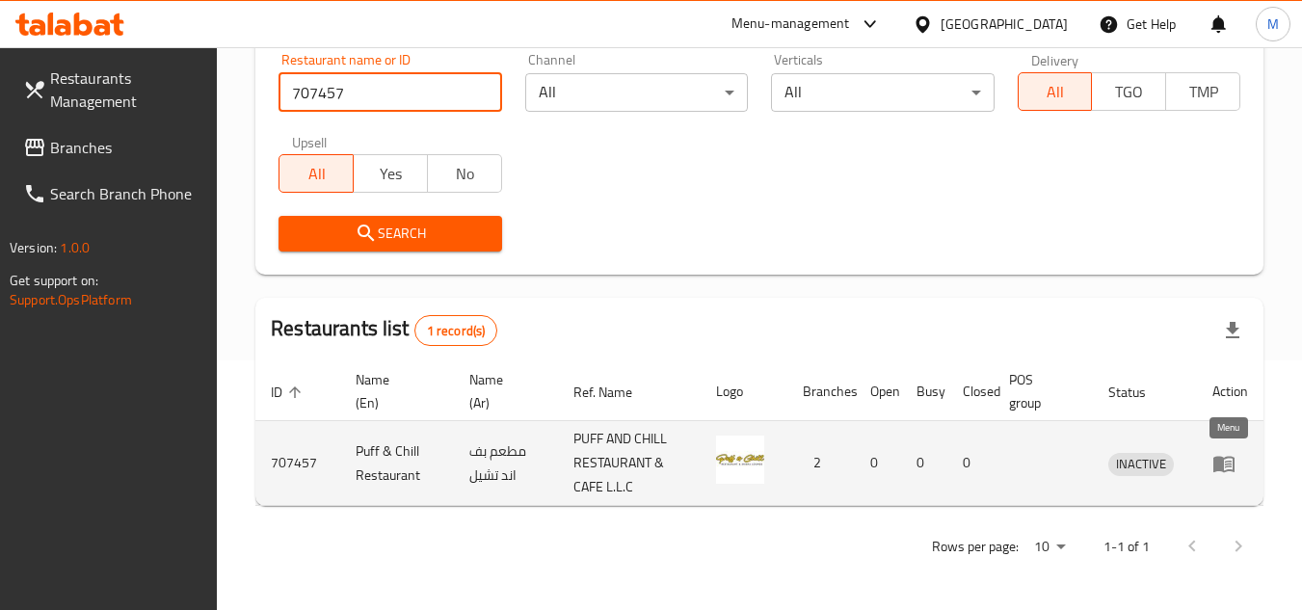
click at [1225, 460] on icon "enhanced table" at bounding box center [1223, 463] width 23 height 23
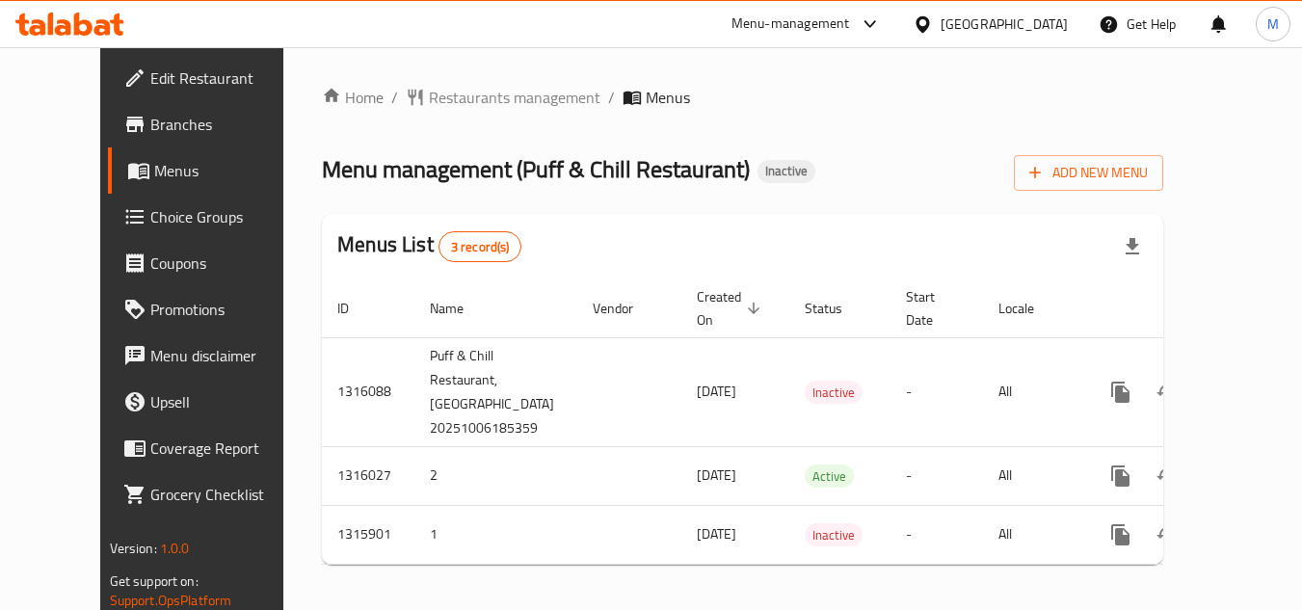
click at [78, 14] on icon at bounding box center [83, 24] width 18 height 23
